Goal: Task Accomplishment & Management: Use online tool/utility

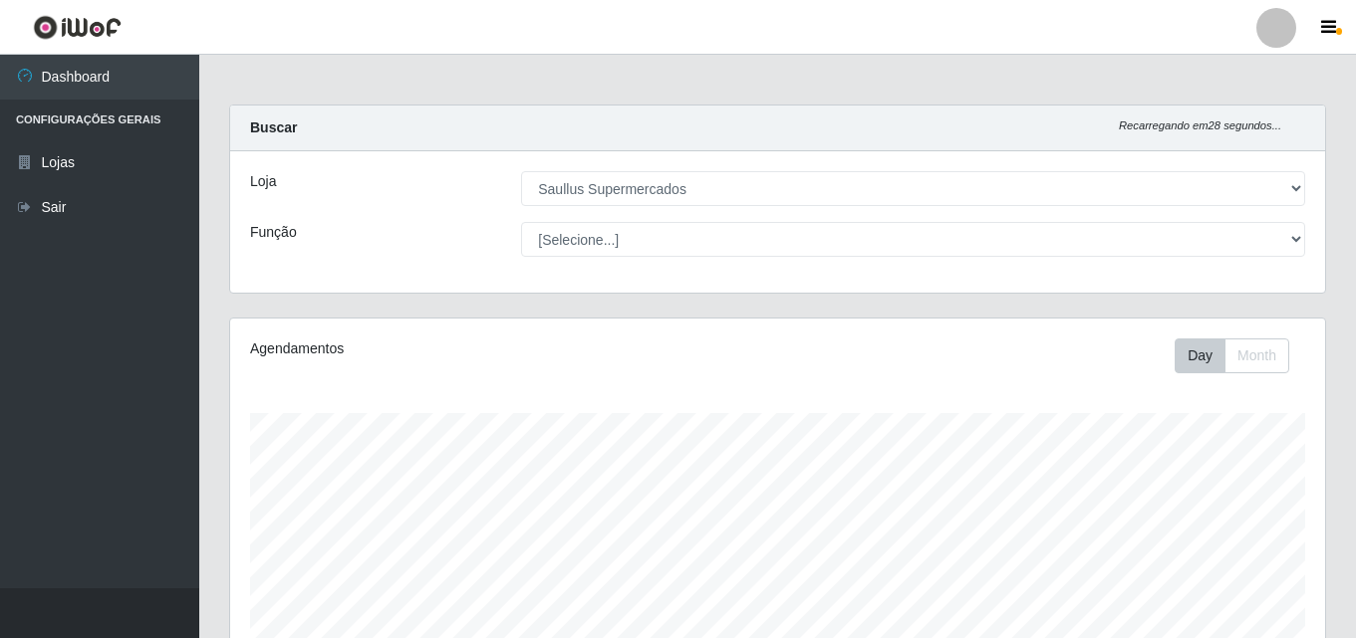
select select "423"
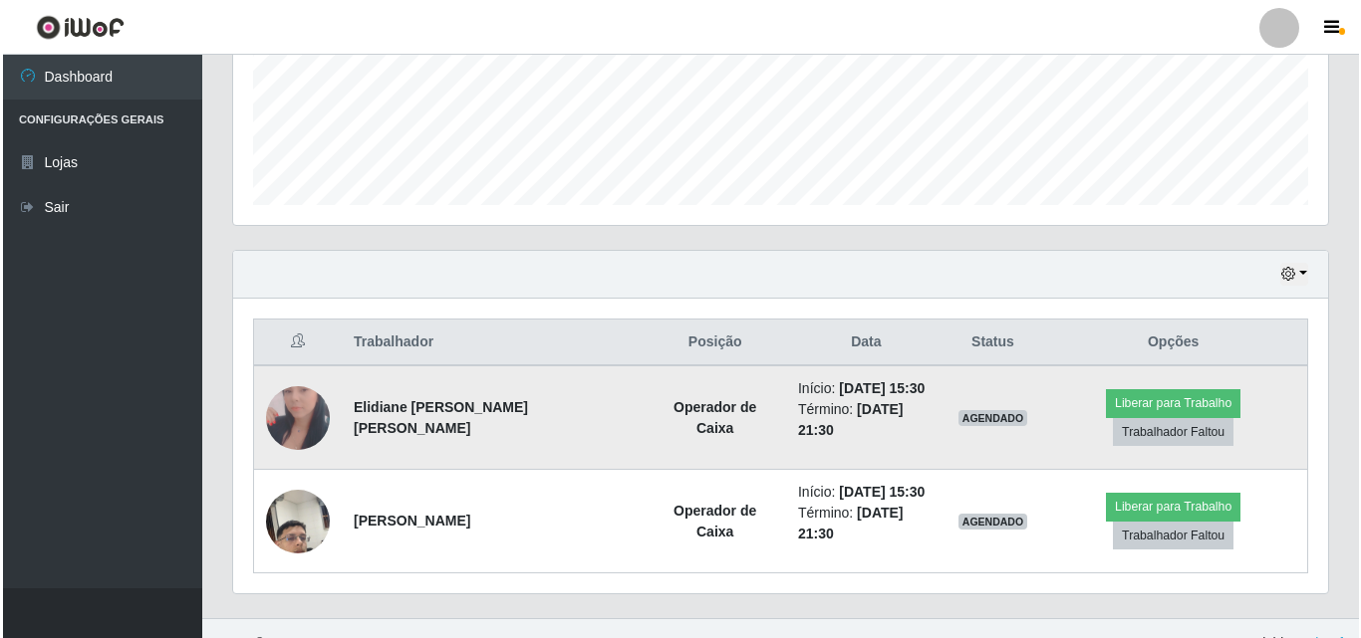
scroll to position [413, 1095]
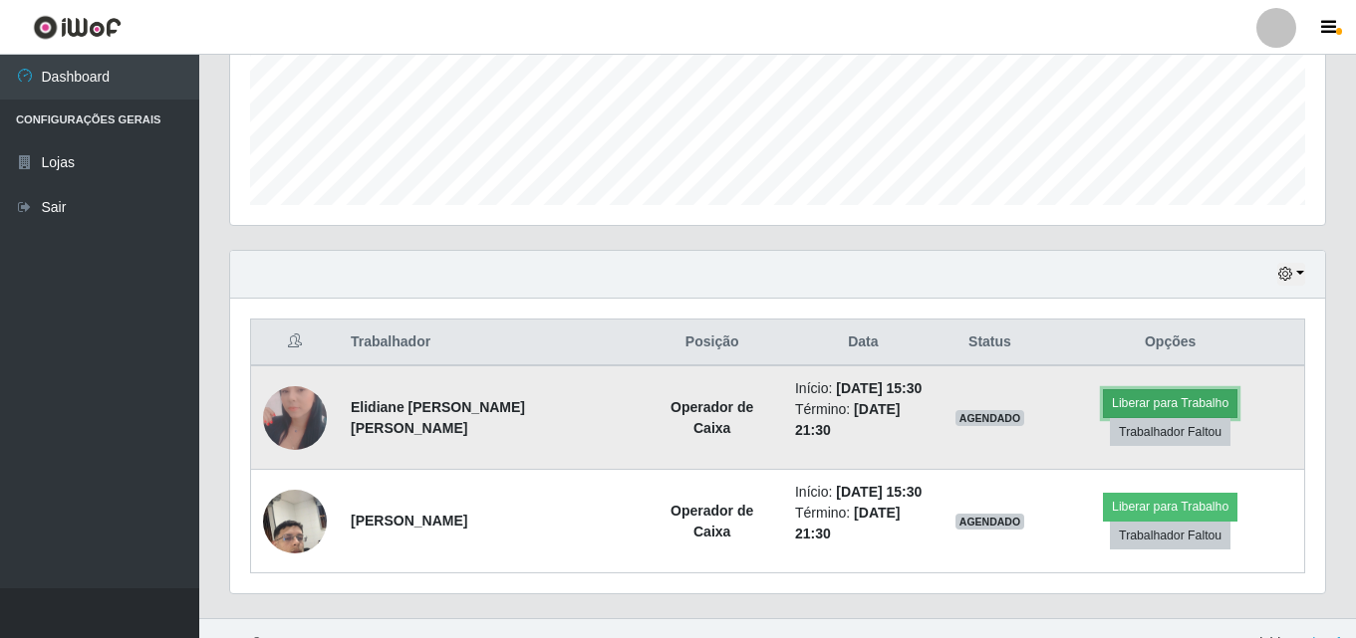
click at [1103, 415] on button "Liberar para Trabalho" at bounding box center [1170, 403] width 134 height 28
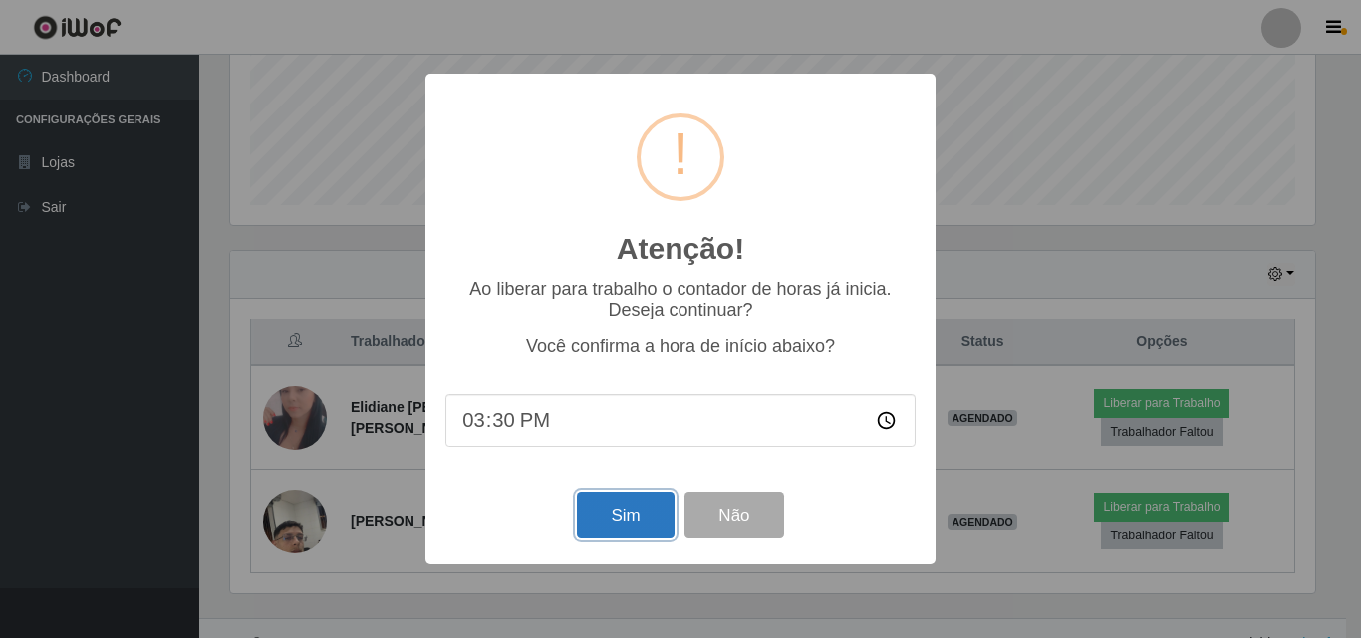
click at [637, 530] on button "Sim" at bounding box center [625, 515] width 97 height 47
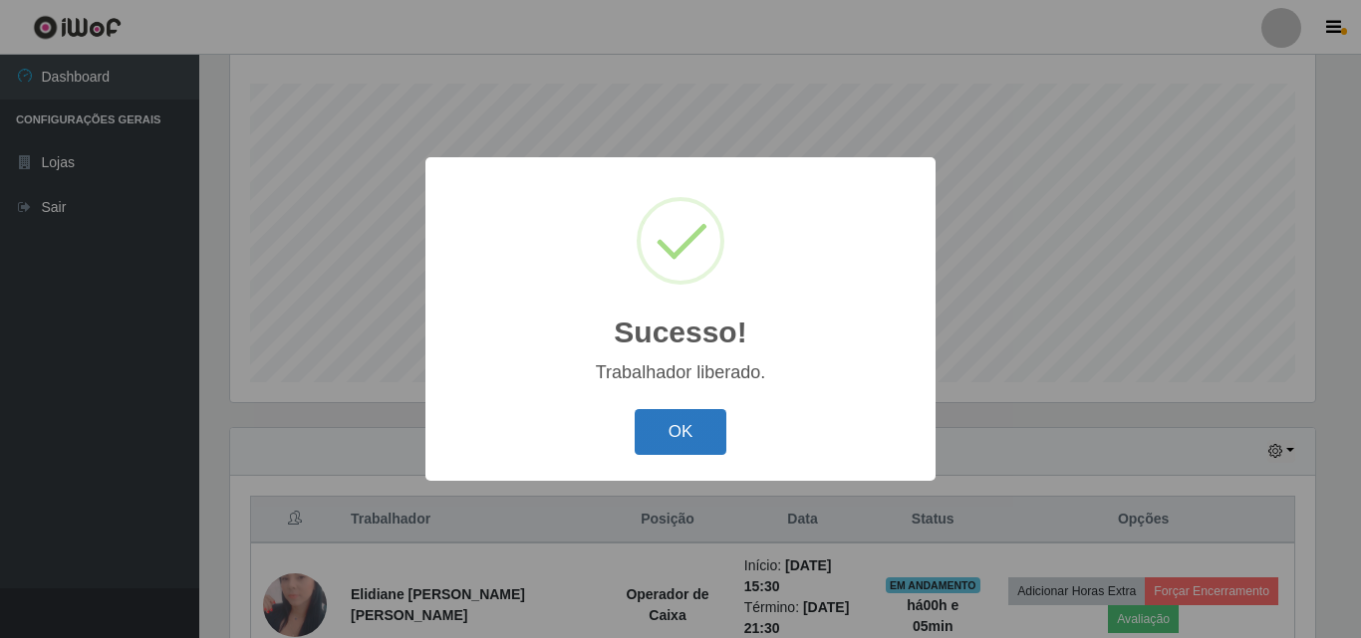
click at [678, 450] on button "OK" at bounding box center [681, 432] width 93 height 47
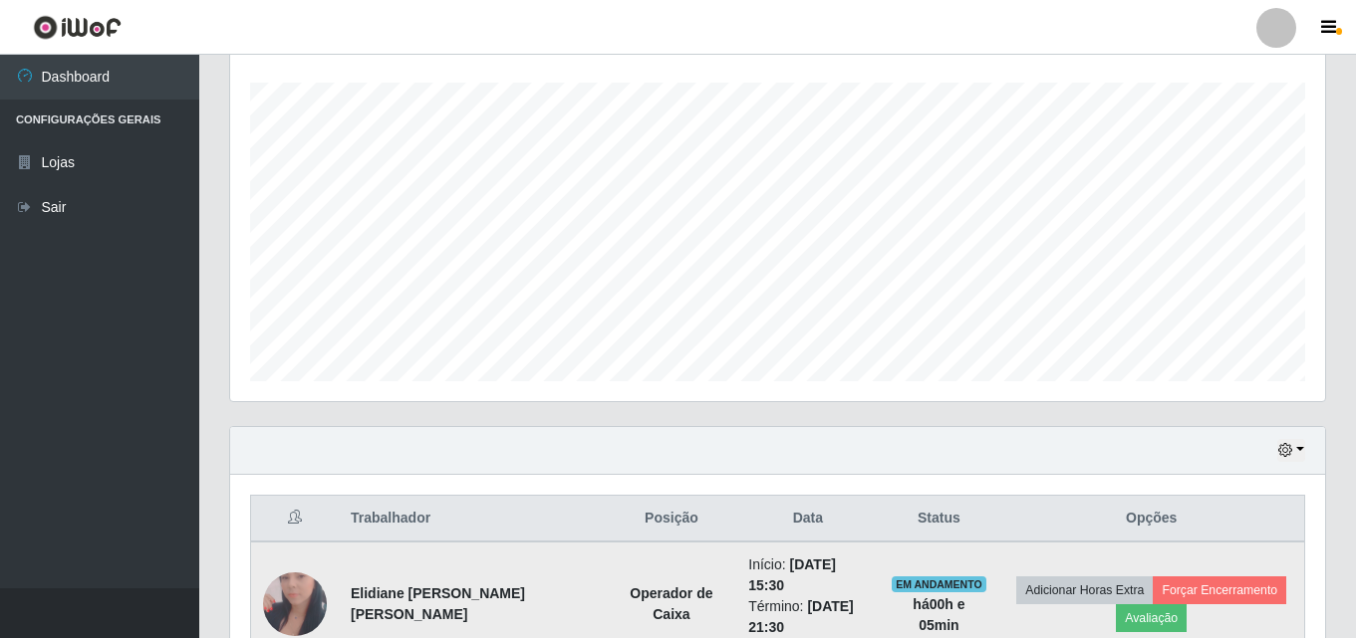
scroll to position [579, 0]
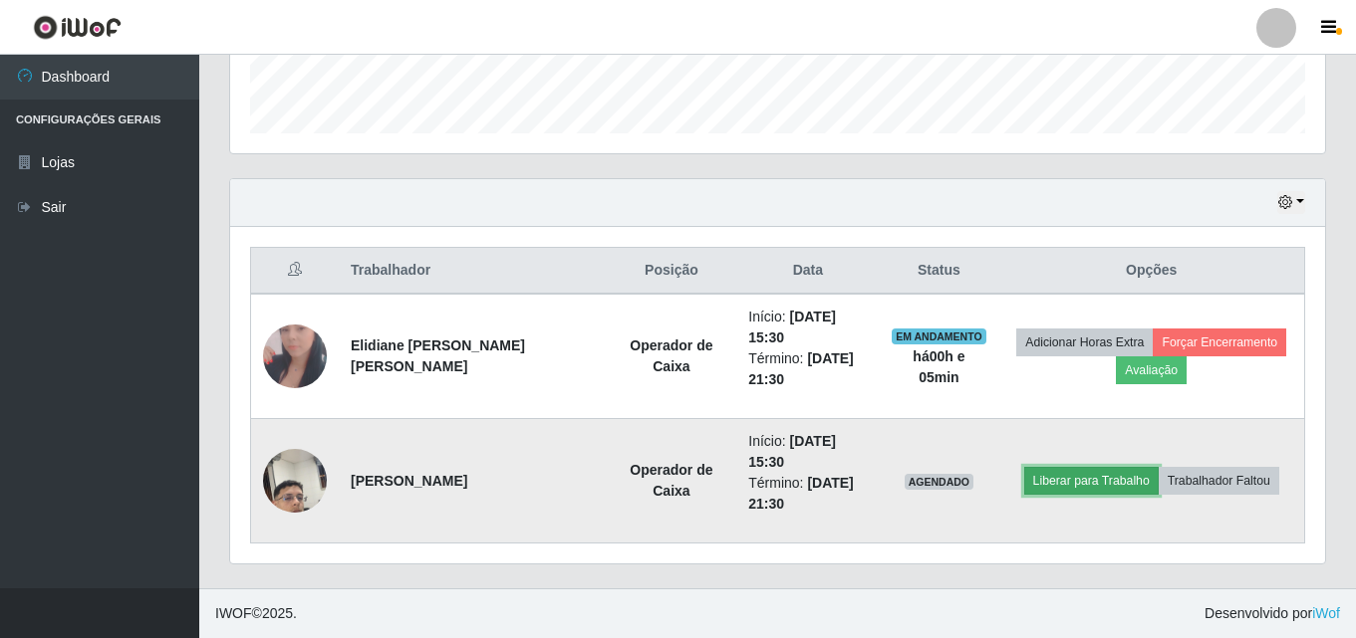
click at [1070, 480] on button "Liberar para Trabalho" at bounding box center [1091, 481] width 134 height 28
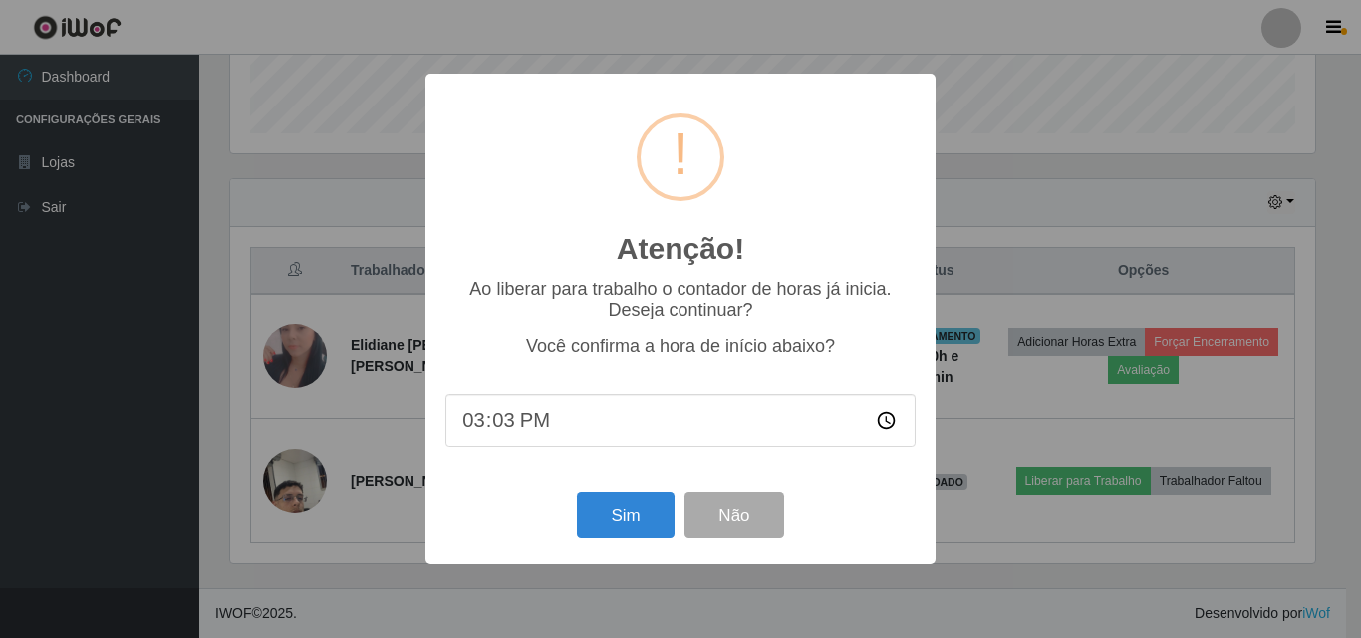
type input "15:35"
click at [625, 532] on button "Sim" at bounding box center [625, 515] width 97 height 47
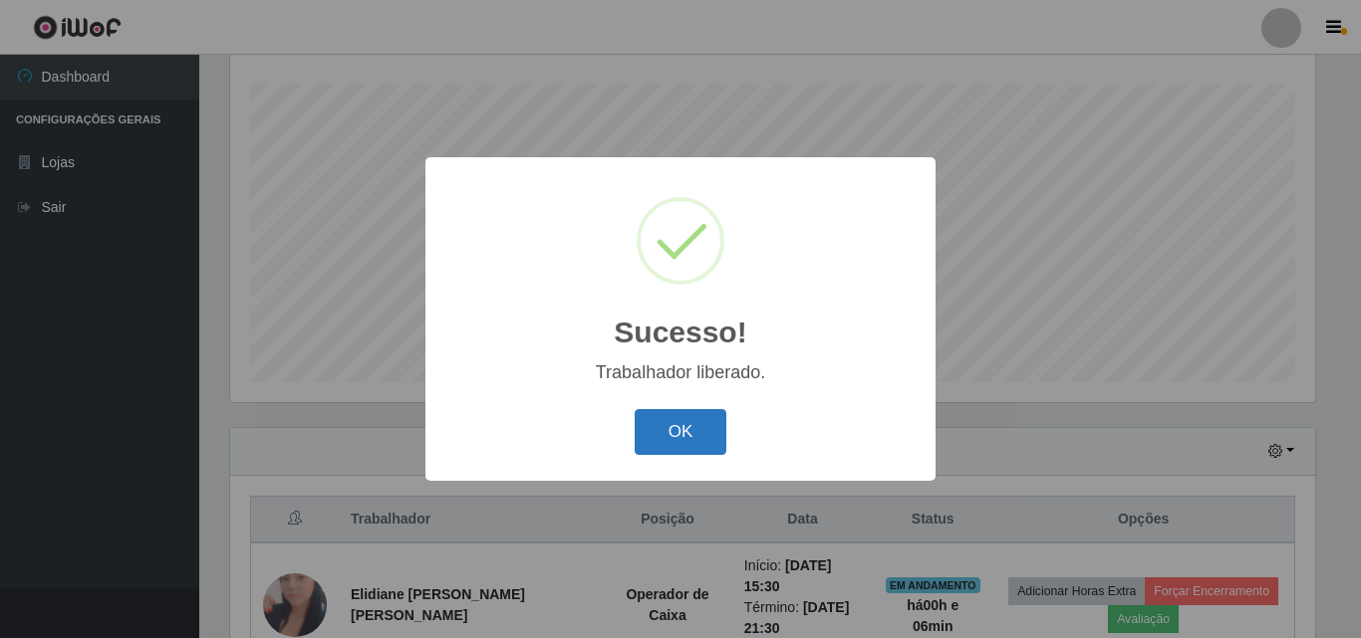
click at [673, 416] on button "OK" at bounding box center [681, 432] width 93 height 47
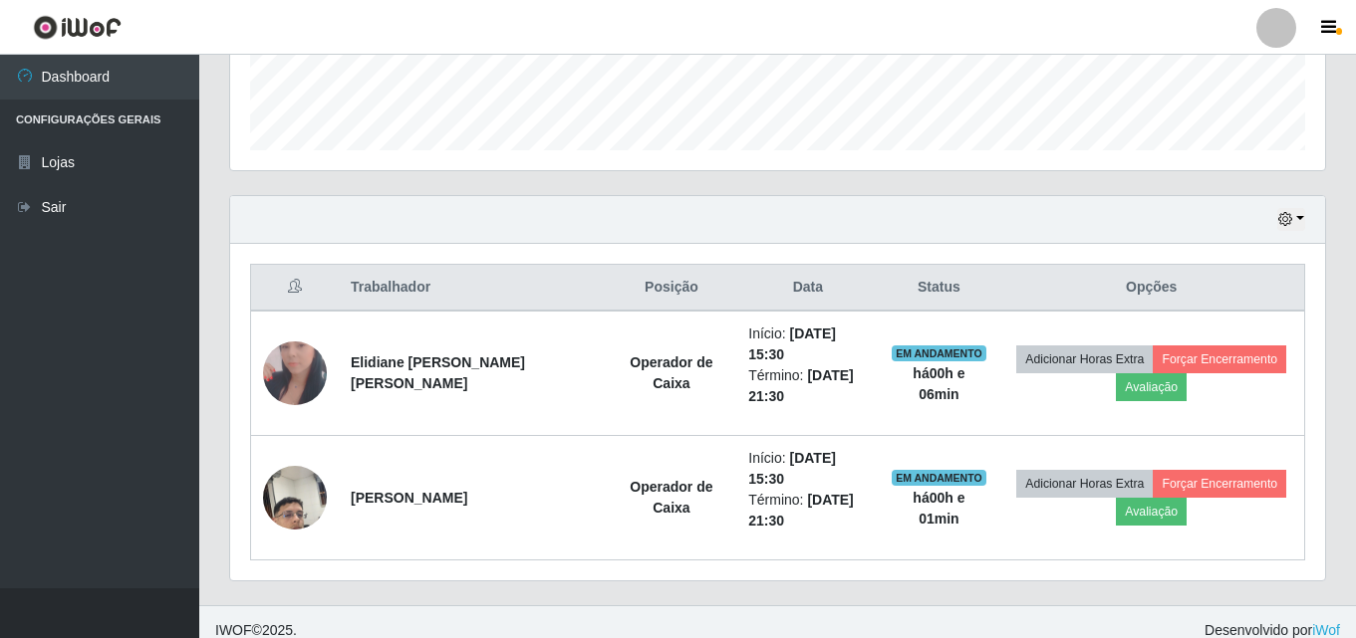
scroll to position [579, 0]
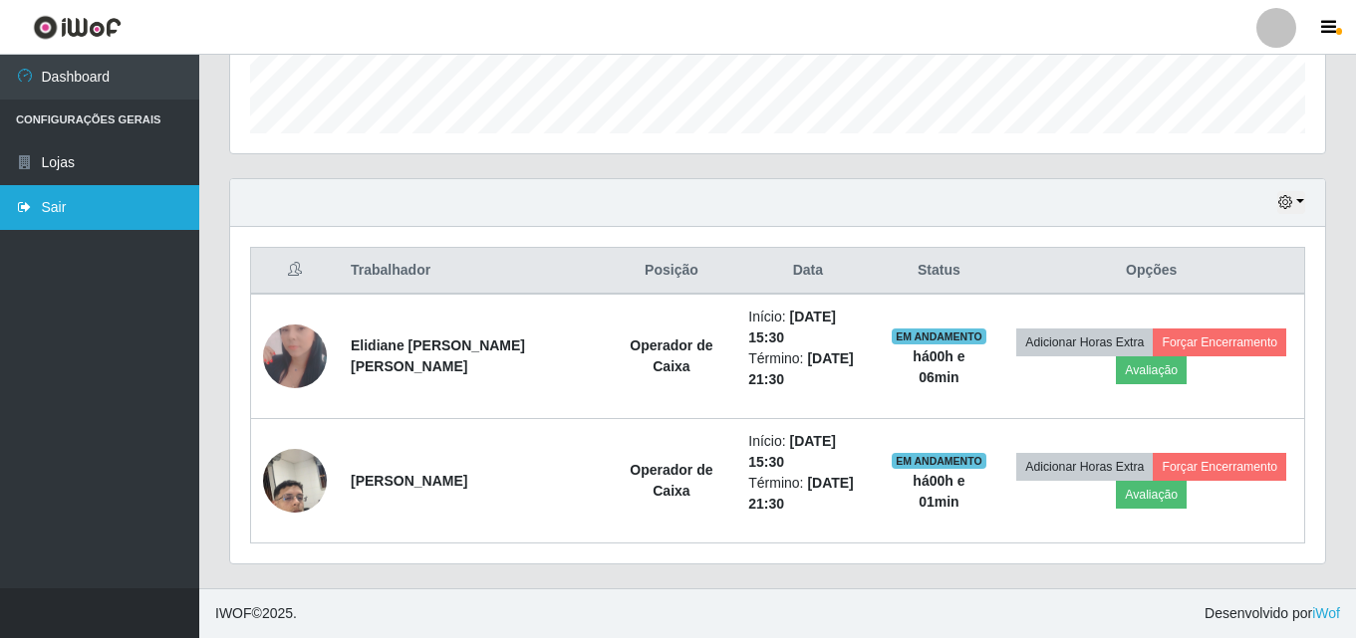
click at [90, 213] on link "Sair" at bounding box center [99, 207] width 199 height 45
